Goal: Task Accomplishment & Management: Manage account settings

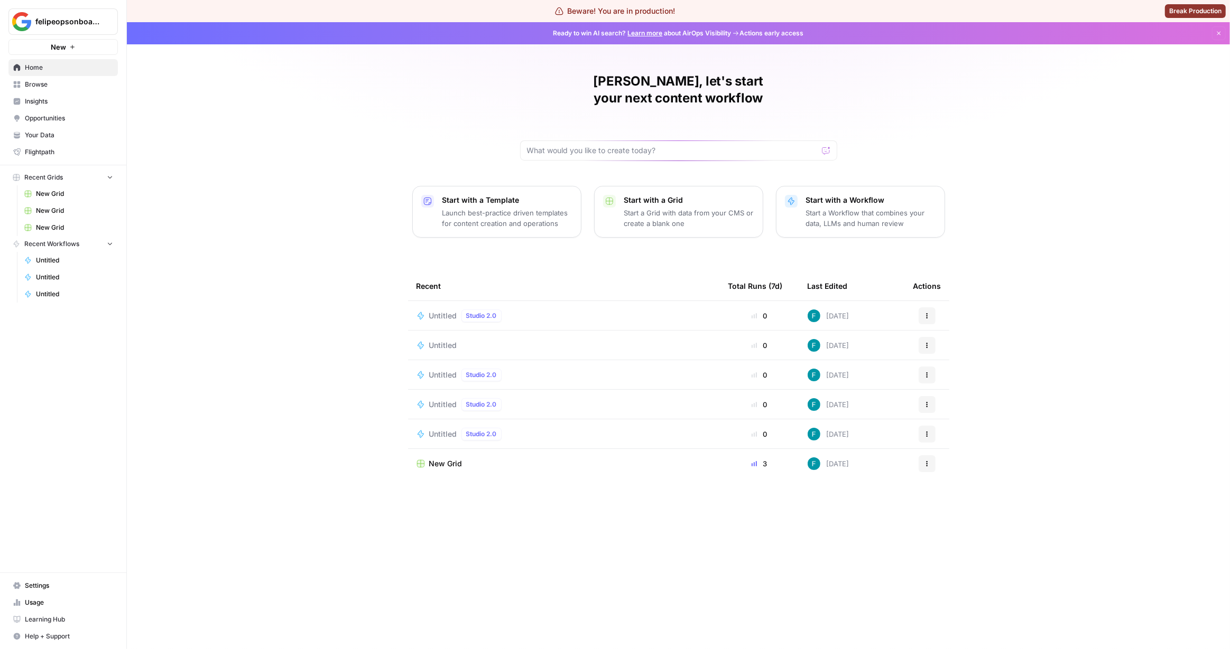
click at [432, 311] on span "Untitled" at bounding box center [443, 316] width 28 height 11
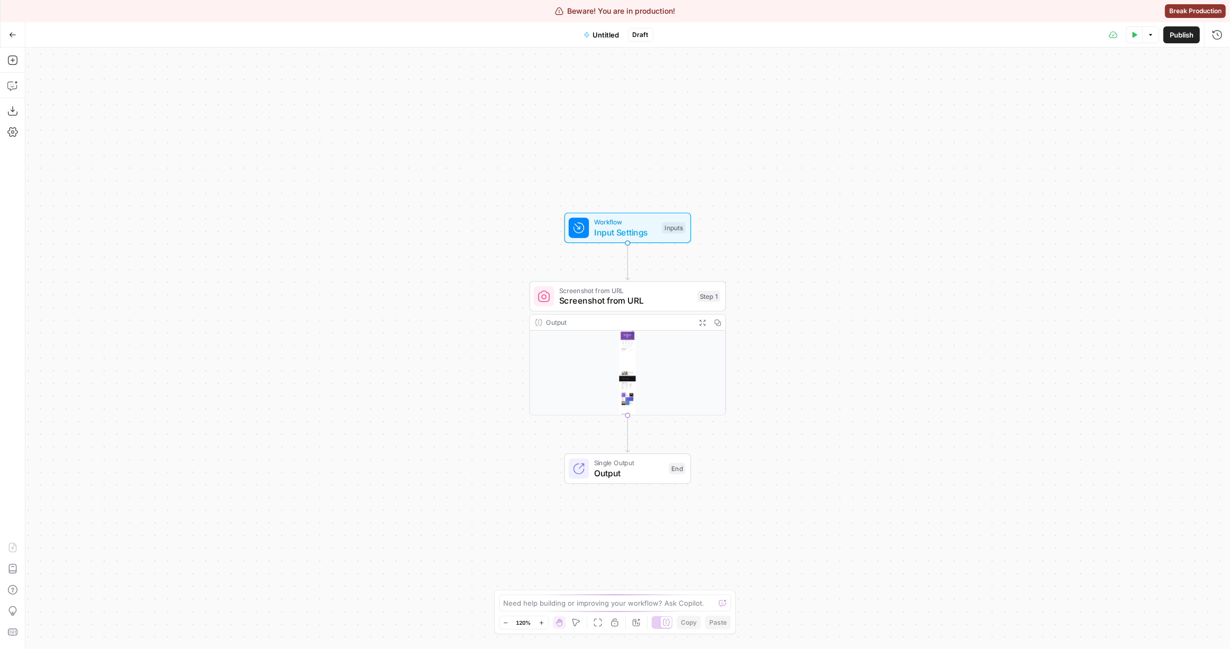
click at [644, 38] on span "Draft" at bounding box center [640, 35] width 16 height 10
click at [1182, 27] on button "Publish" at bounding box center [1181, 34] width 36 height 17
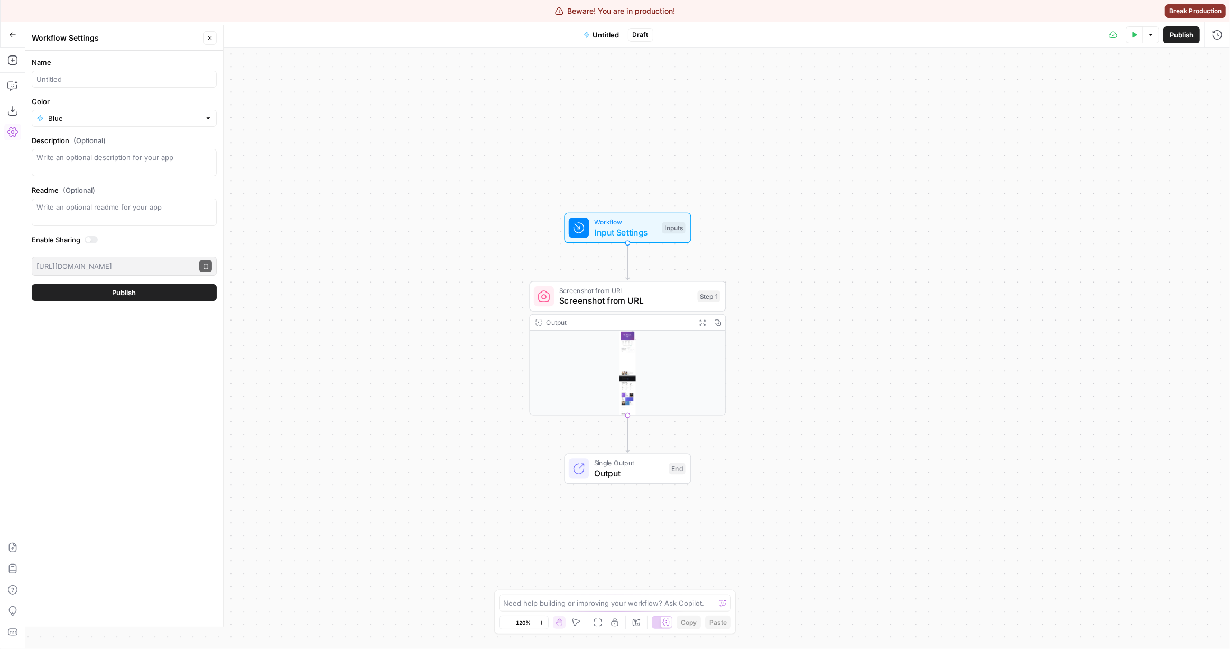
click at [76, 85] on div at bounding box center [124, 79] width 185 height 17
type input "test"
click at [32, 284] on button "Publish" at bounding box center [124, 292] width 185 height 17
click at [137, 291] on button "Publish" at bounding box center [124, 292] width 185 height 17
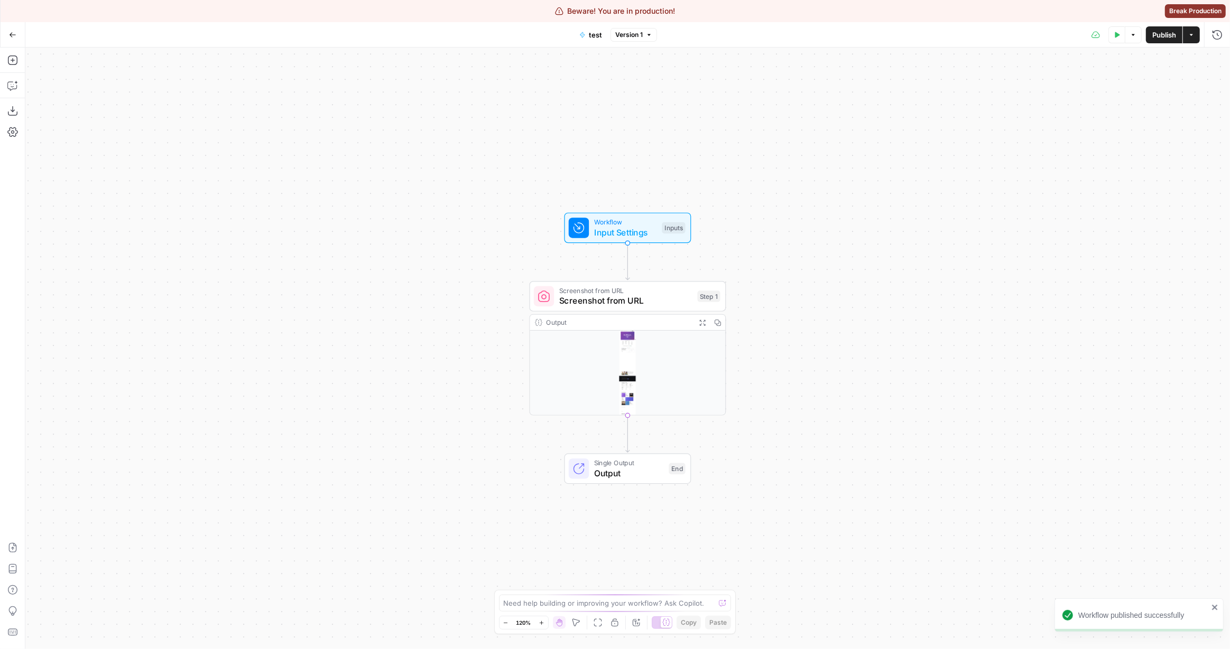
click at [638, 35] on span "Version 1" at bounding box center [628, 35] width 27 height 10
click at [779, 58] on button "Rename Version" at bounding box center [775, 59] width 14 height 14
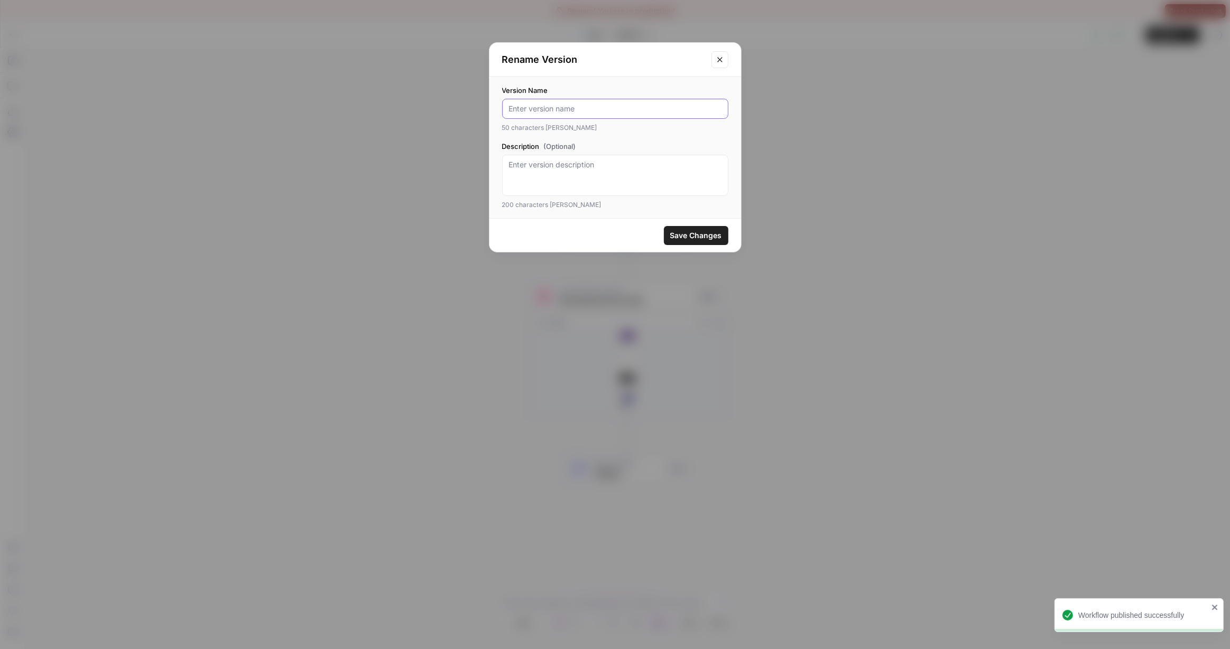
click at [582, 110] on input "Version Name" at bounding box center [615, 109] width 212 height 11
type input "new version"
click button "Save Changes" at bounding box center [696, 235] width 64 height 19
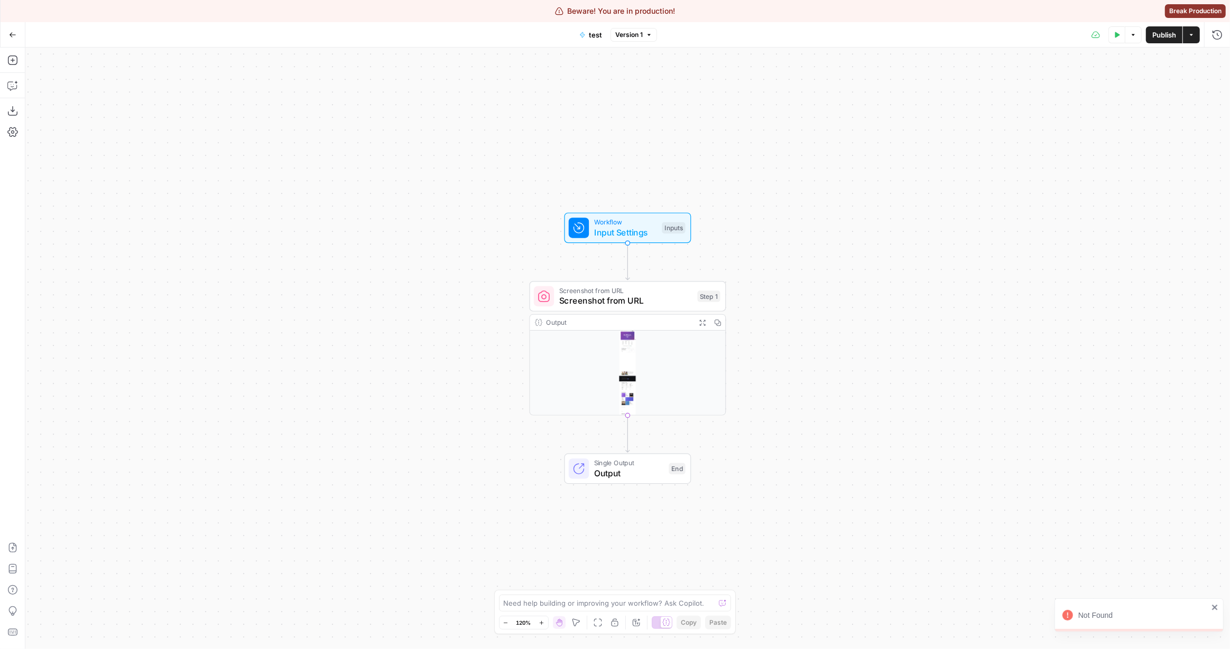
click at [633, 35] on span "Version 1" at bounding box center [628, 35] width 27 height 10
click at [640, 155] on div "Workflow Input Settings Inputs Screenshot from URL Screenshot from URL Step 1 O…" at bounding box center [627, 349] width 1204 height 602
click at [642, 26] on div "test Version 1" at bounding box center [615, 34] width 84 height 17
click at [641, 37] on span "Version 1" at bounding box center [628, 35] width 27 height 10
click at [774, 58] on icon "button" at bounding box center [775, 59] width 6 height 6
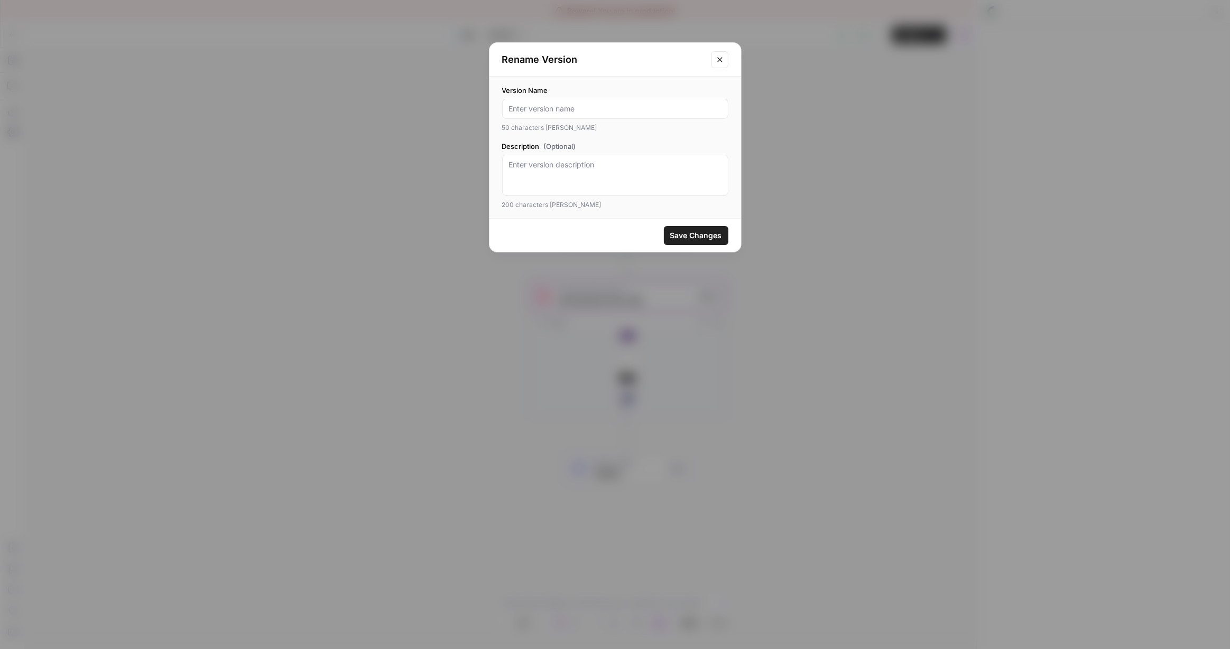
click at [668, 117] on div at bounding box center [615, 109] width 226 height 20
type input "new version"
type textarea "a new version"
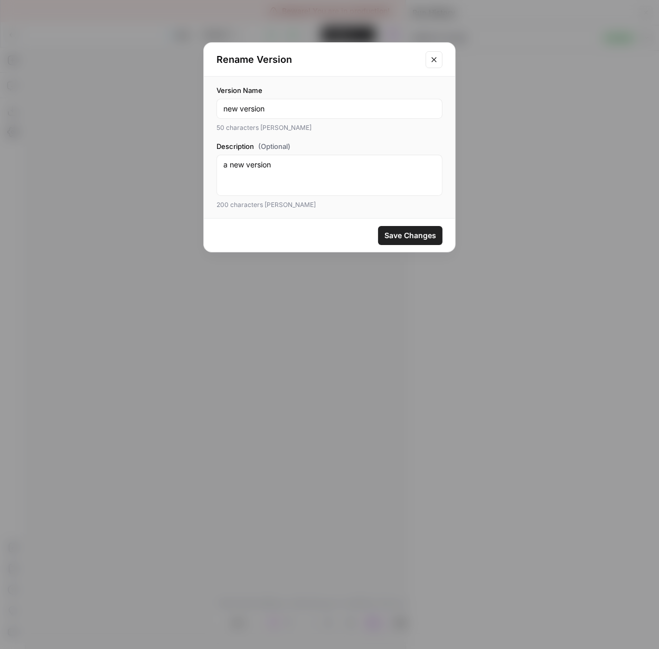
click at [402, 235] on span "Save Changes" at bounding box center [411, 235] width 52 height 11
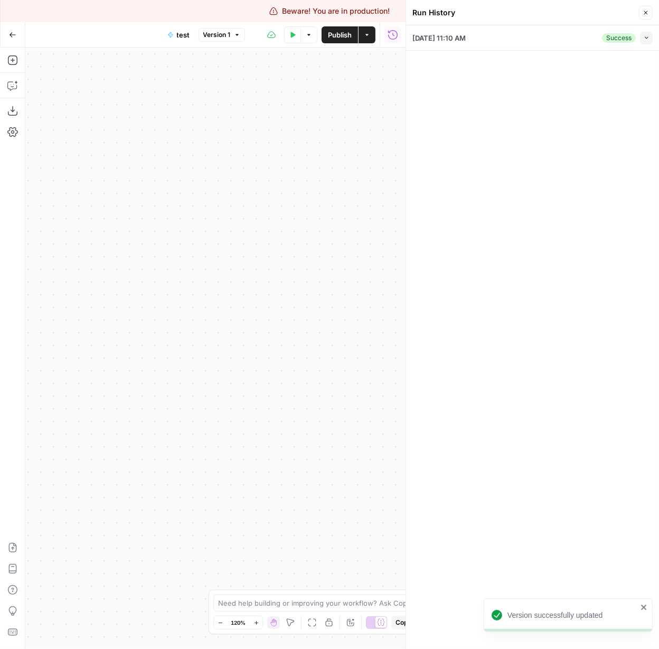
click at [652, 18] on div "Close" at bounding box center [646, 13] width 14 height 14
click at [651, 17] on button "Close" at bounding box center [646, 13] width 14 height 14
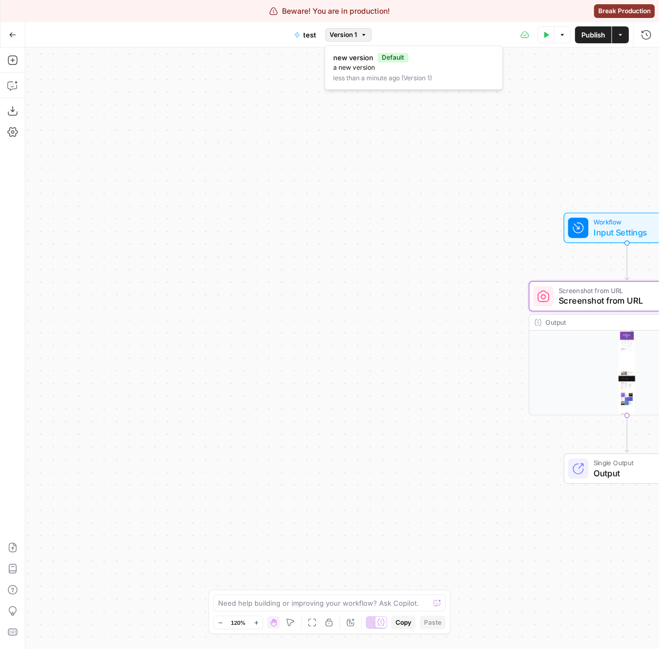
click at [359, 37] on button "Version 1" at bounding box center [348, 35] width 46 height 14
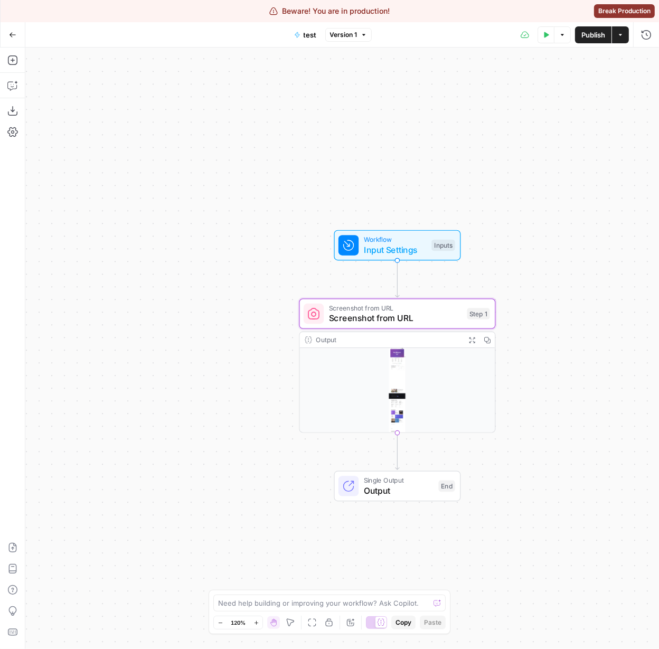
drag, startPoint x: 439, startPoint y: 163, endPoint x: 208, endPoint y: 180, distance: 231.0
click at [208, 180] on div "Workflow Input Settings Inputs Screenshot from URL Screenshot from URL Step 1 O…" at bounding box center [342, 349] width 634 height 602
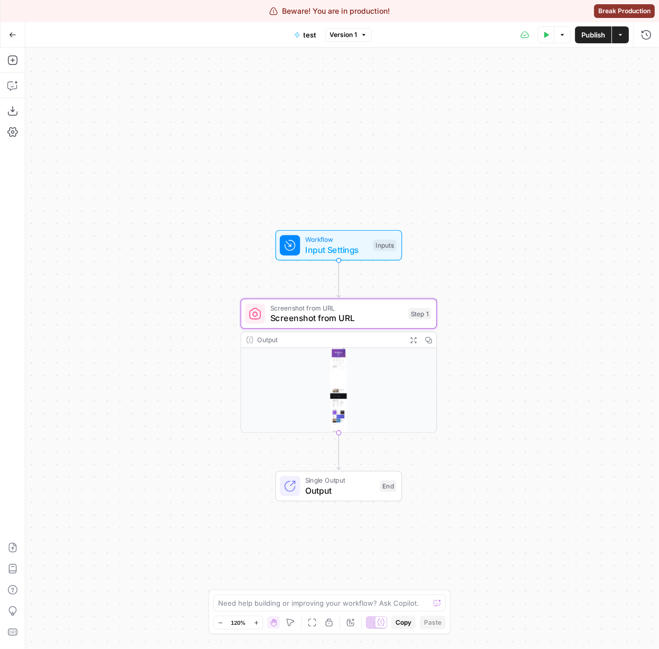
drag, startPoint x: 359, startPoint y: 152, endPoint x: 285, endPoint y: 148, distance: 74.1
click at [284, 148] on div "Workflow Input Settings Inputs Screenshot from URL Screenshot from URL Step 1 O…" at bounding box center [342, 349] width 634 height 602
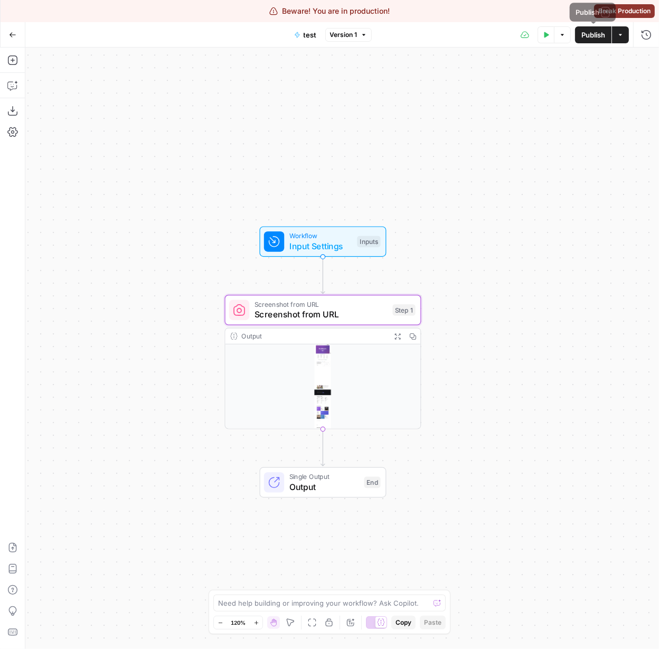
click at [595, 40] on button "Publish" at bounding box center [593, 34] width 36 height 17
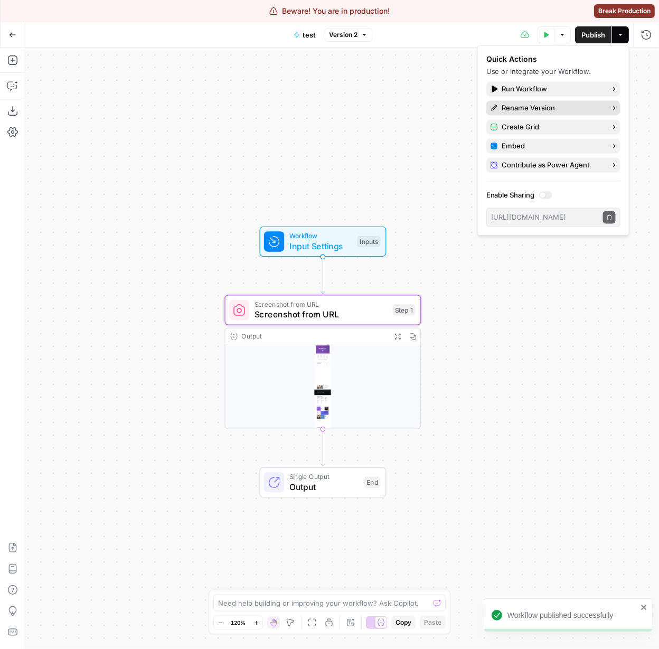
click at [547, 111] on span "Rename Version" at bounding box center [528, 108] width 53 height 11
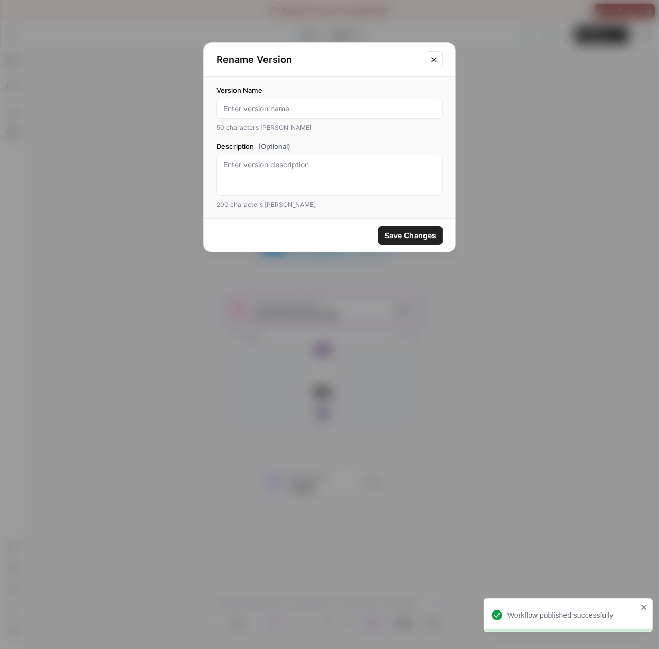
click at [291, 115] on div at bounding box center [330, 109] width 226 height 20
type input "this is another version"
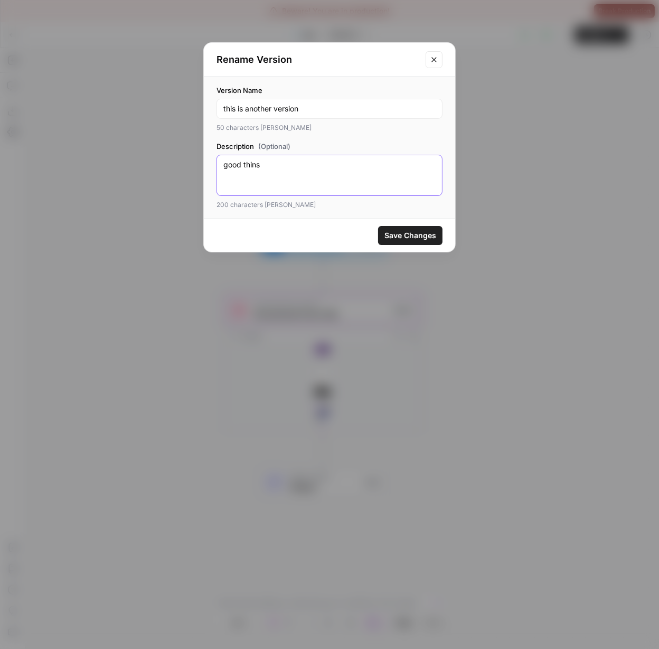
type textarea "good thins"
click at [393, 240] on button "Save Changes" at bounding box center [410, 235] width 64 height 19
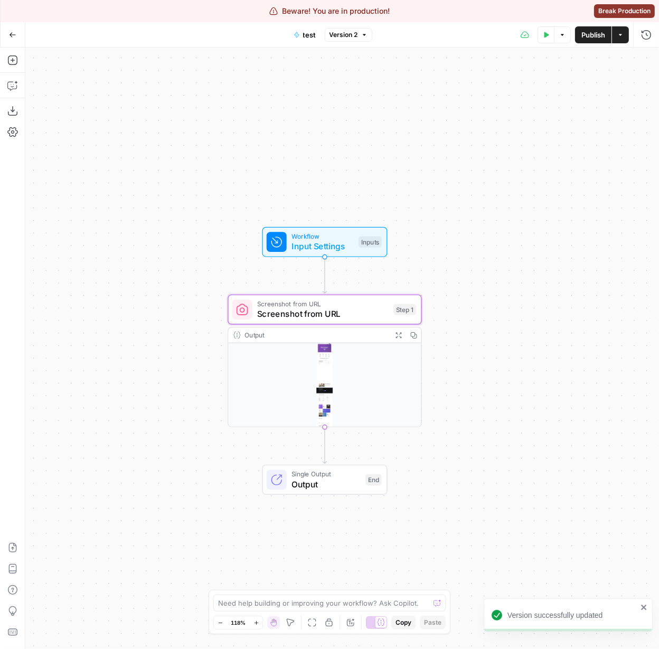
click at [351, 39] on span "Version 2" at bounding box center [344, 35] width 29 height 10
click at [273, 117] on div "Workflow Input Settings Inputs Screenshot from URL Screenshot from URL Step 1 O…" at bounding box center [342, 349] width 634 height 602
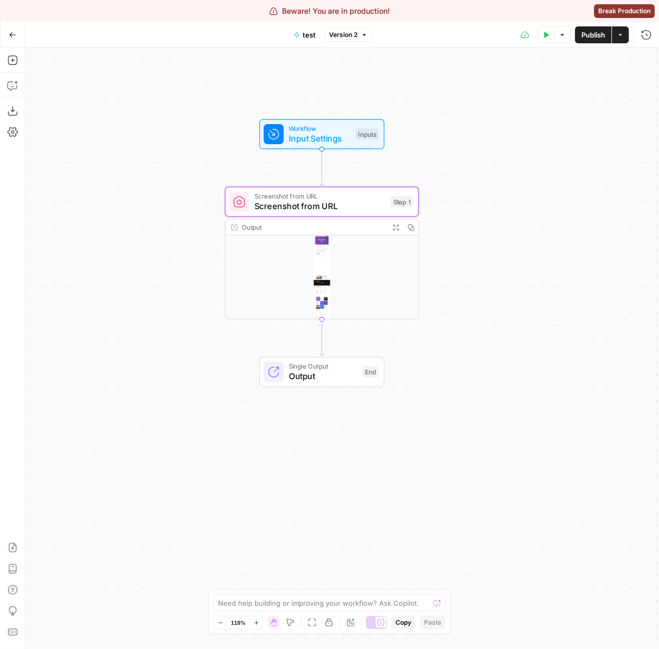
click at [634, 256] on div "Workflow Input Settings Inputs Screenshot from URL Screenshot from URL Step 1 O…" at bounding box center [342, 349] width 634 height 602
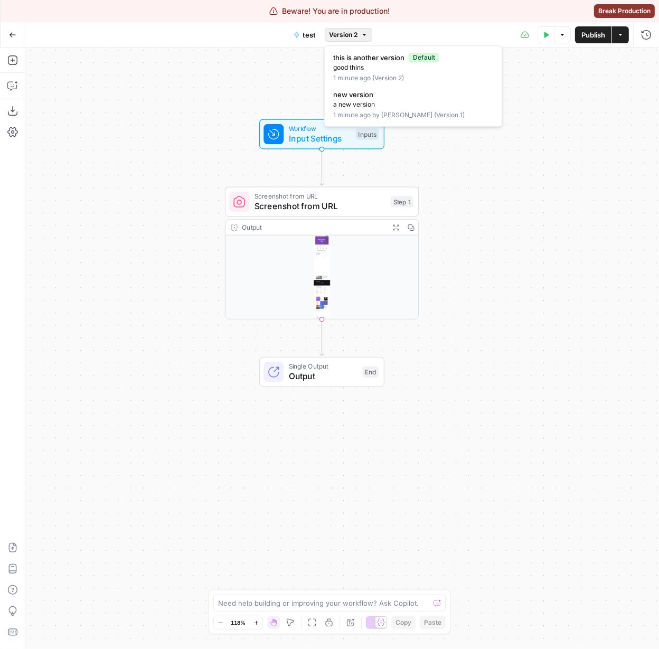
click at [349, 35] on span "Version 2" at bounding box center [344, 35] width 29 height 10
click at [189, 97] on div "Workflow Input Settings Inputs Screenshot from URL Screenshot from URL Step 1 O…" at bounding box center [342, 349] width 634 height 602
click at [480, 98] on div "Workflow Input Settings Inputs Screenshot from URL Screenshot from URL Step 1 O…" at bounding box center [342, 349] width 634 height 602
click at [512, 114] on div "Workflow Input Settings Inputs Screenshot from URL Screenshot from URL Step 1 O…" at bounding box center [342, 349] width 634 height 602
